Goal: Transaction & Acquisition: Purchase product/service

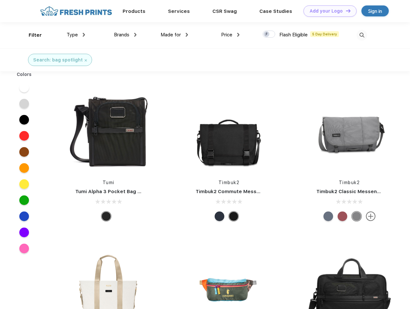
click at [327, 11] on link "Add your Logo Design Tool" at bounding box center [329, 10] width 53 height 11
click at [0, 0] on div "Design Tool" at bounding box center [0, 0] width 0 height 0
click at [345, 11] on link "Add your Logo Design Tool" at bounding box center [329, 10] width 53 height 11
click at [31, 35] on div "Filter" at bounding box center [35, 35] width 13 height 7
click at [76, 35] on span "Type" at bounding box center [72, 35] width 11 height 6
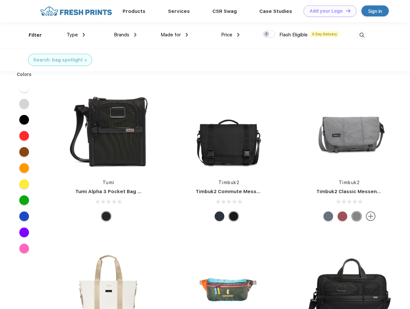
click at [125, 35] on span "Brands" at bounding box center [121, 35] width 15 height 6
click at [174, 35] on span "Made for" at bounding box center [170, 35] width 20 height 6
click at [230, 35] on span "Price" at bounding box center [226, 35] width 11 height 6
click at [269, 34] on div at bounding box center [268, 34] width 13 height 7
click at [267, 34] on input "checkbox" at bounding box center [264, 32] width 4 height 4
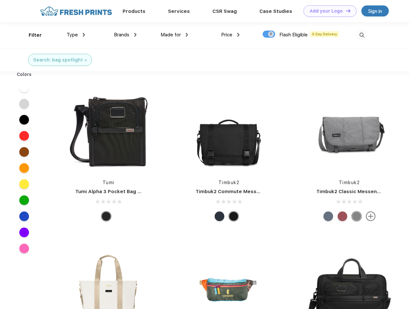
click at [361, 35] on img at bounding box center [361, 35] width 11 height 11
